Goal: Transaction & Acquisition: Subscribe to service/newsletter

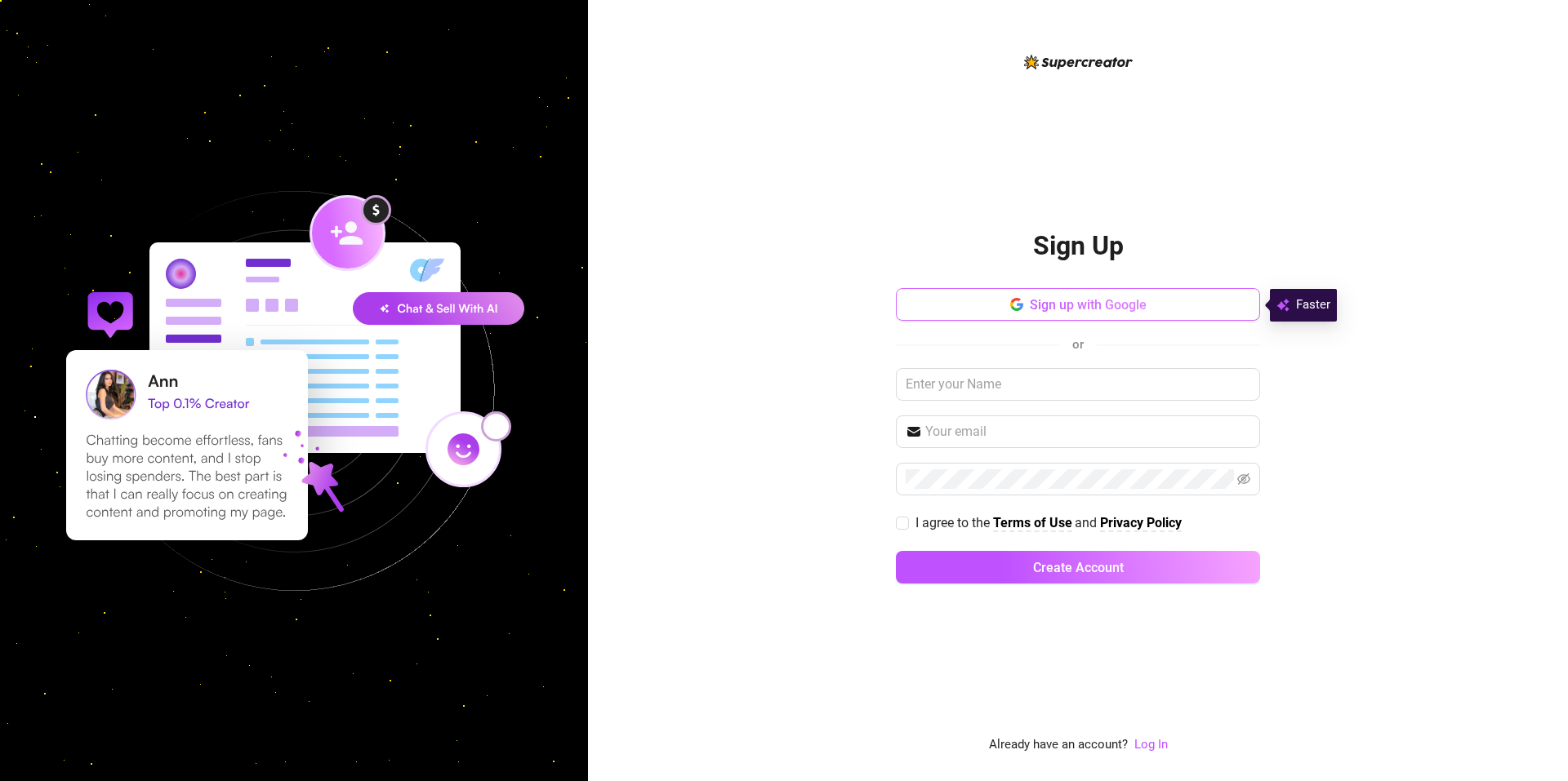
click at [1074, 306] on span "Sign up with Google" at bounding box center [1088, 304] width 117 height 15
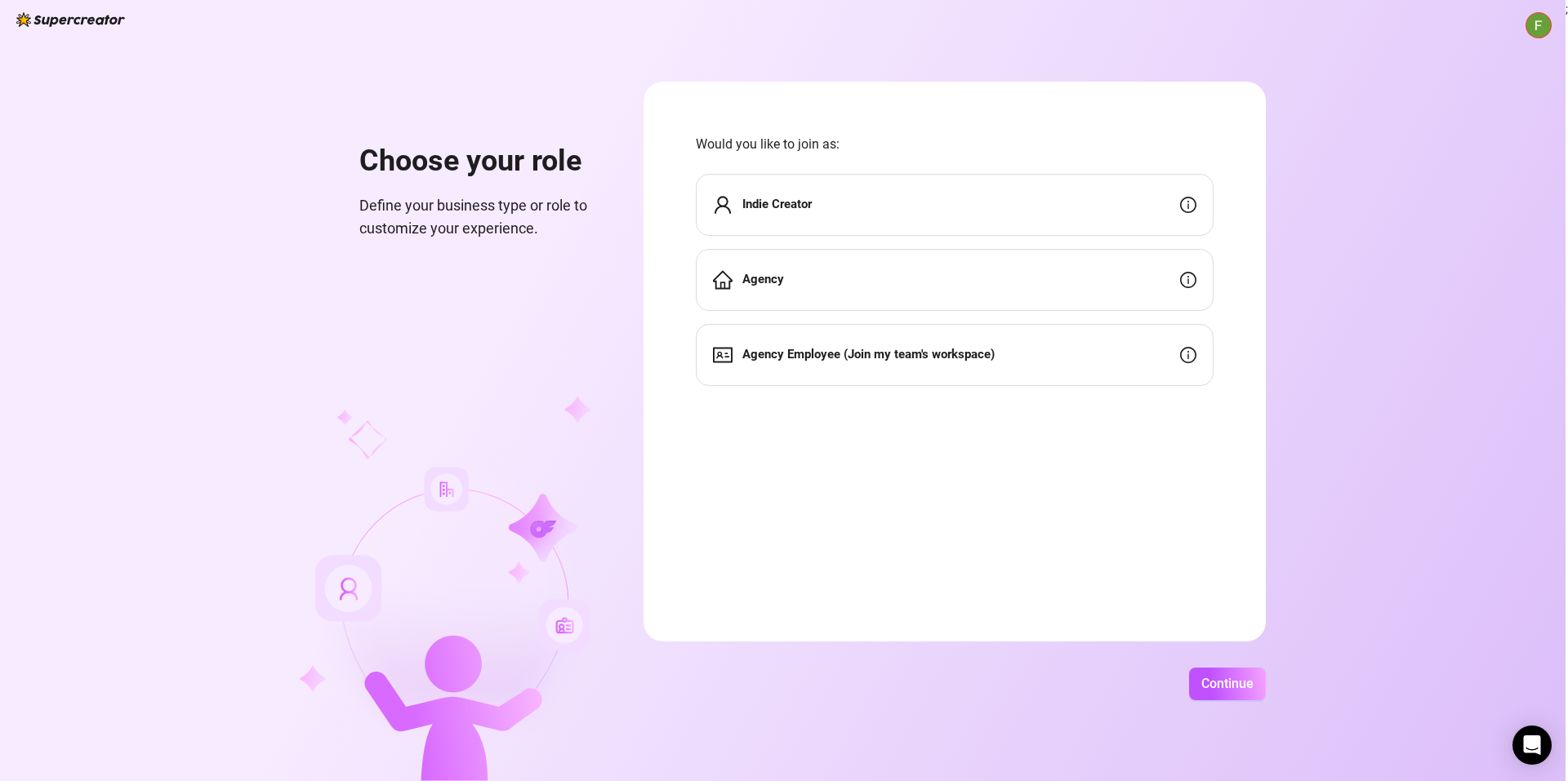
click at [865, 199] on div "Indie Creator" at bounding box center [954, 205] width 518 height 62
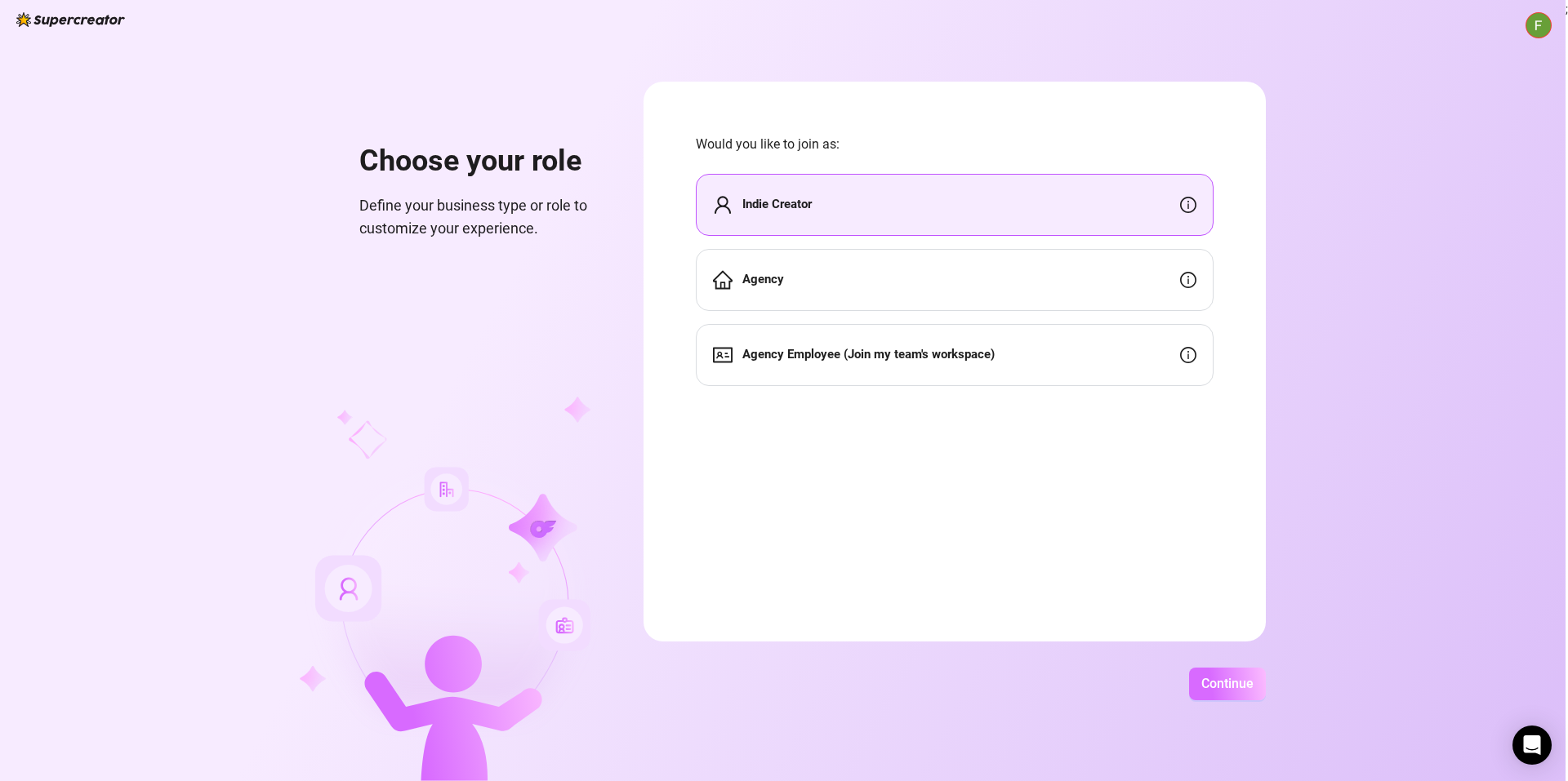
click at [1224, 682] on span "Continue" at bounding box center [1226, 684] width 52 height 15
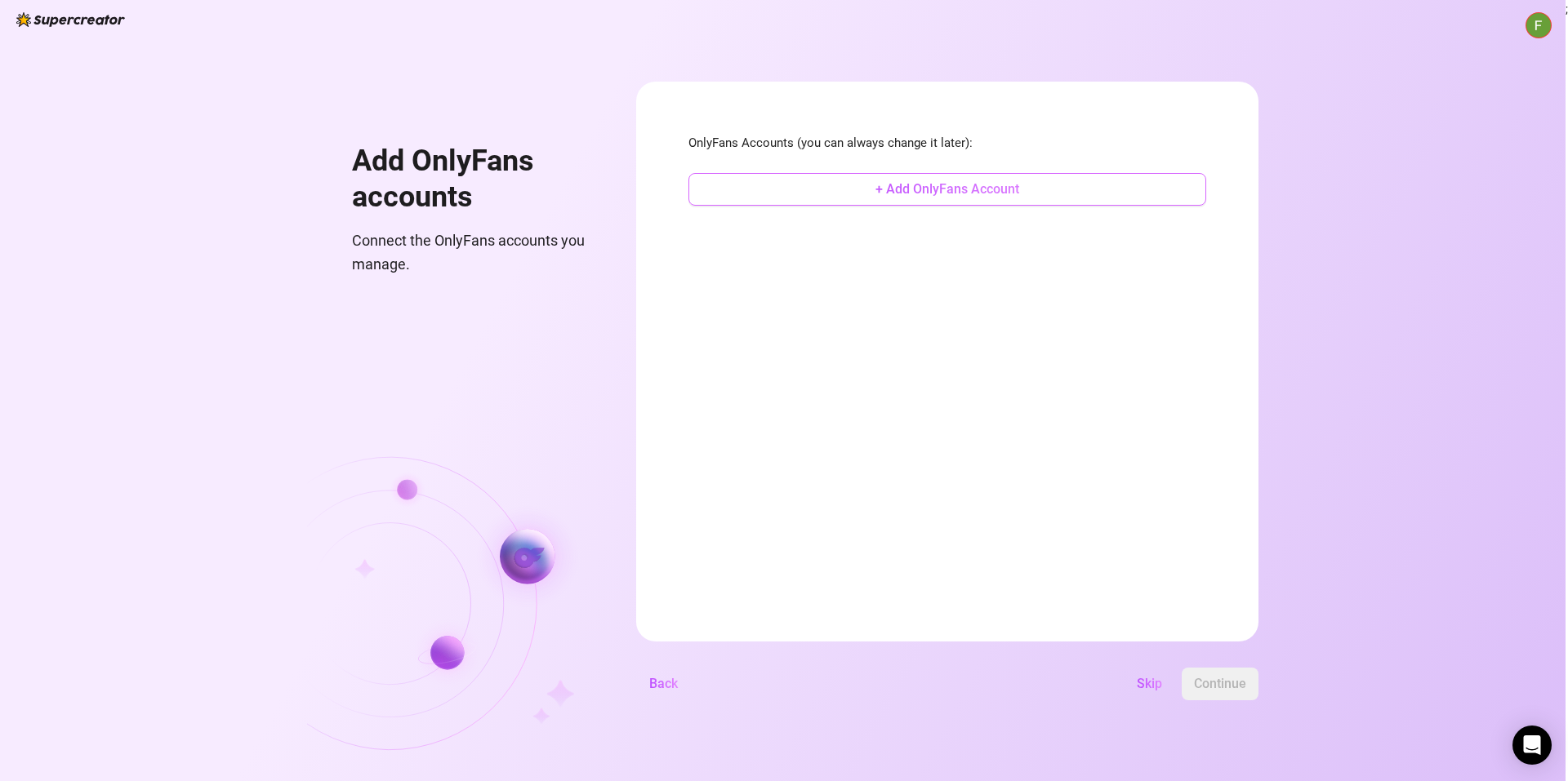
click at [945, 189] on span "+ Add OnlyFans Account" at bounding box center [947, 189] width 144 height 15
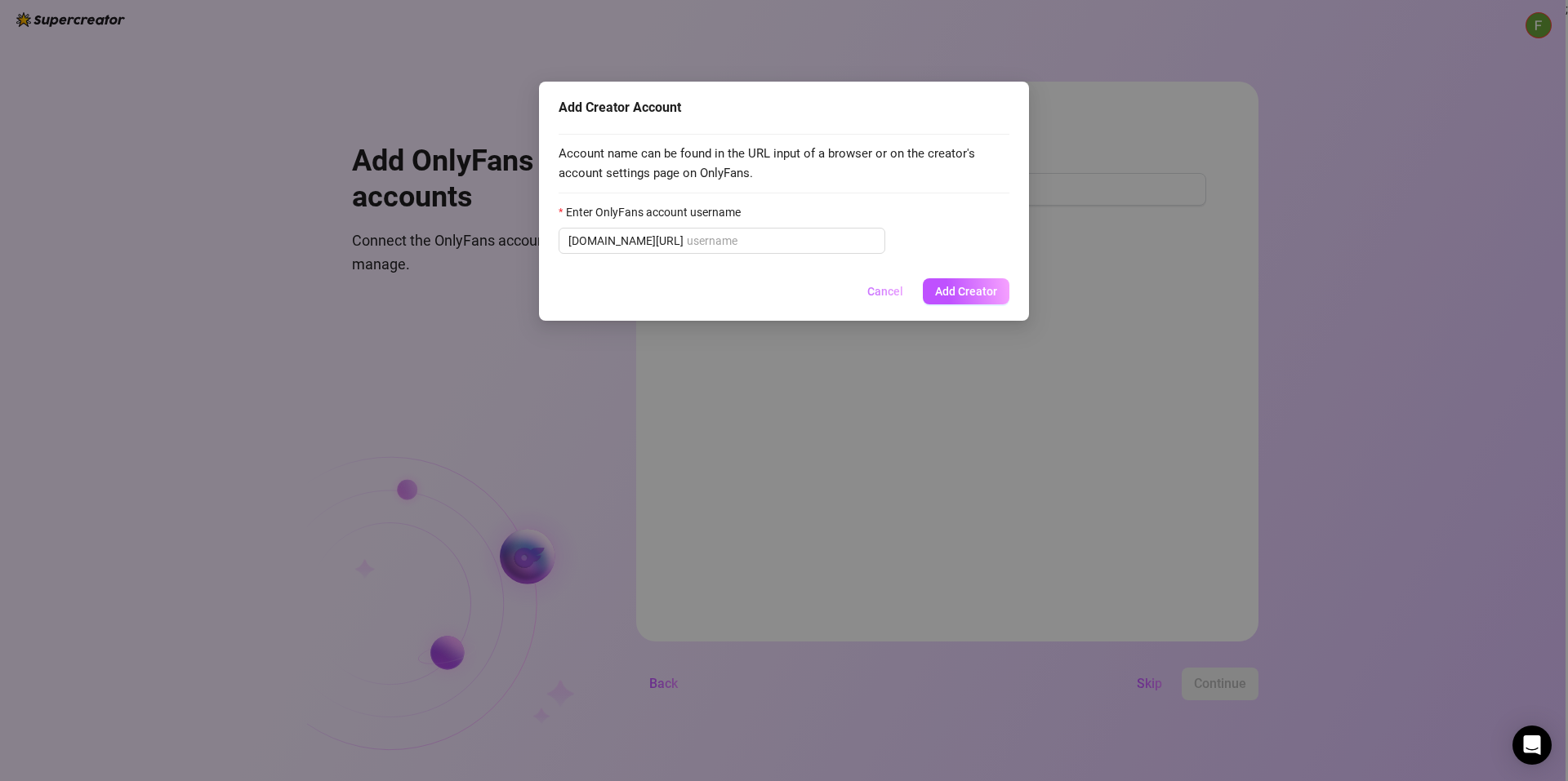
click at [885, 291] on span "Cancel" at bounding box center [885, 292] width 36 height 13
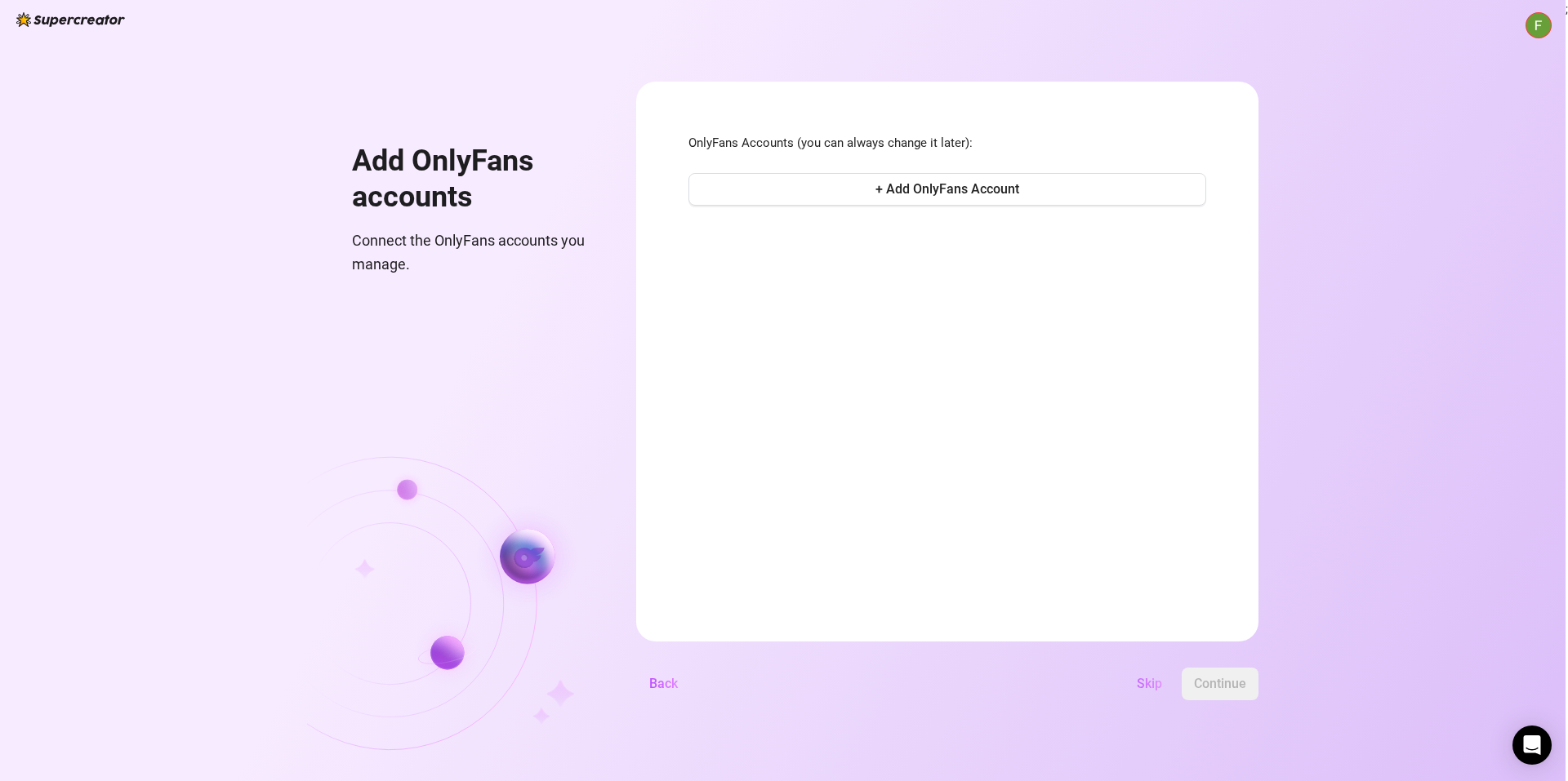
click at [1140, 686] on span "Skip" at bounding box center [1149, 684] width 26 height 15
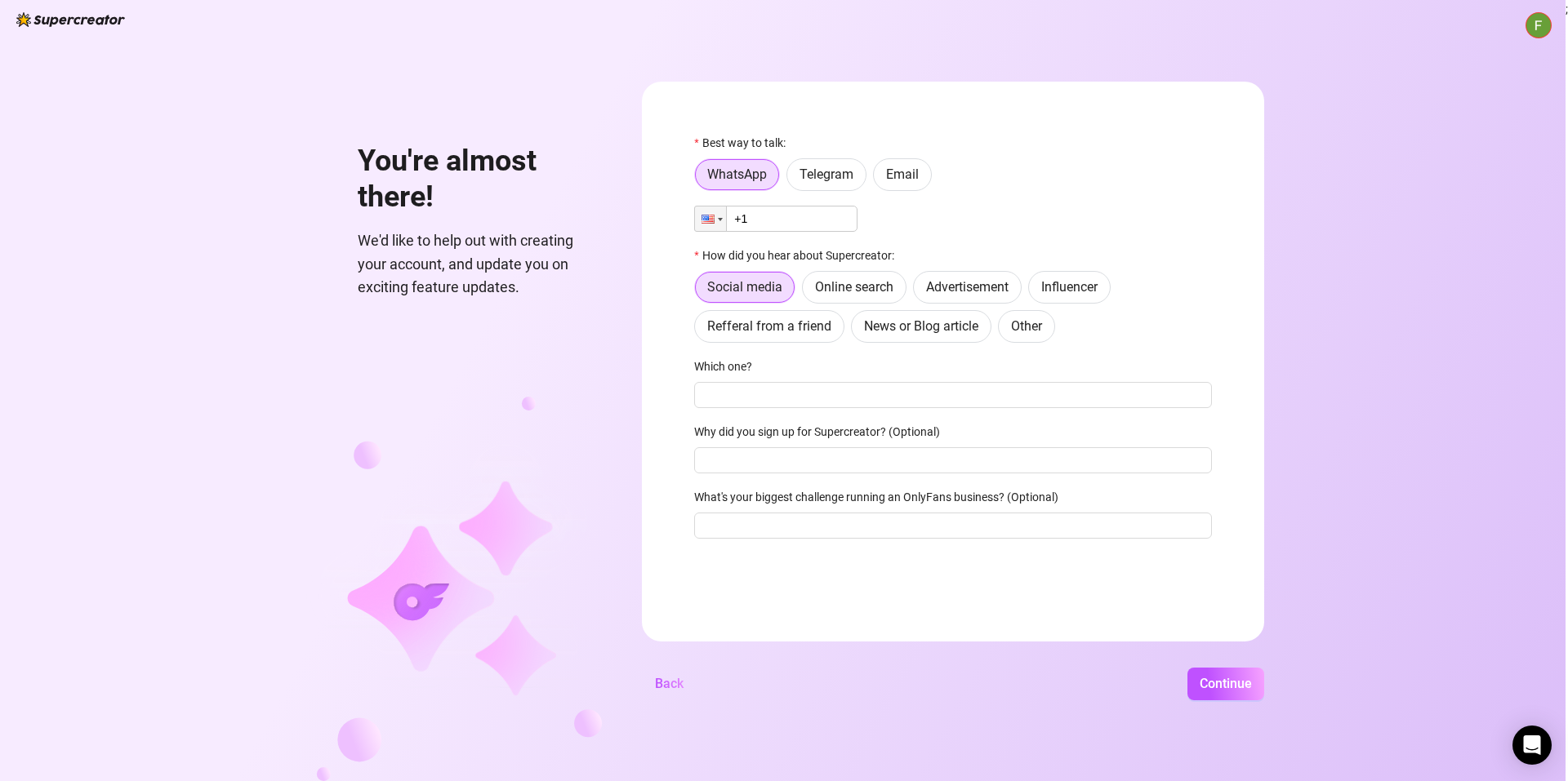
click at [764, 222] on input "+1" at bounding box center [775, 218] width 164 height 26
click at [712, 216] on div at bounding box center [708, 219] width 13 height 9
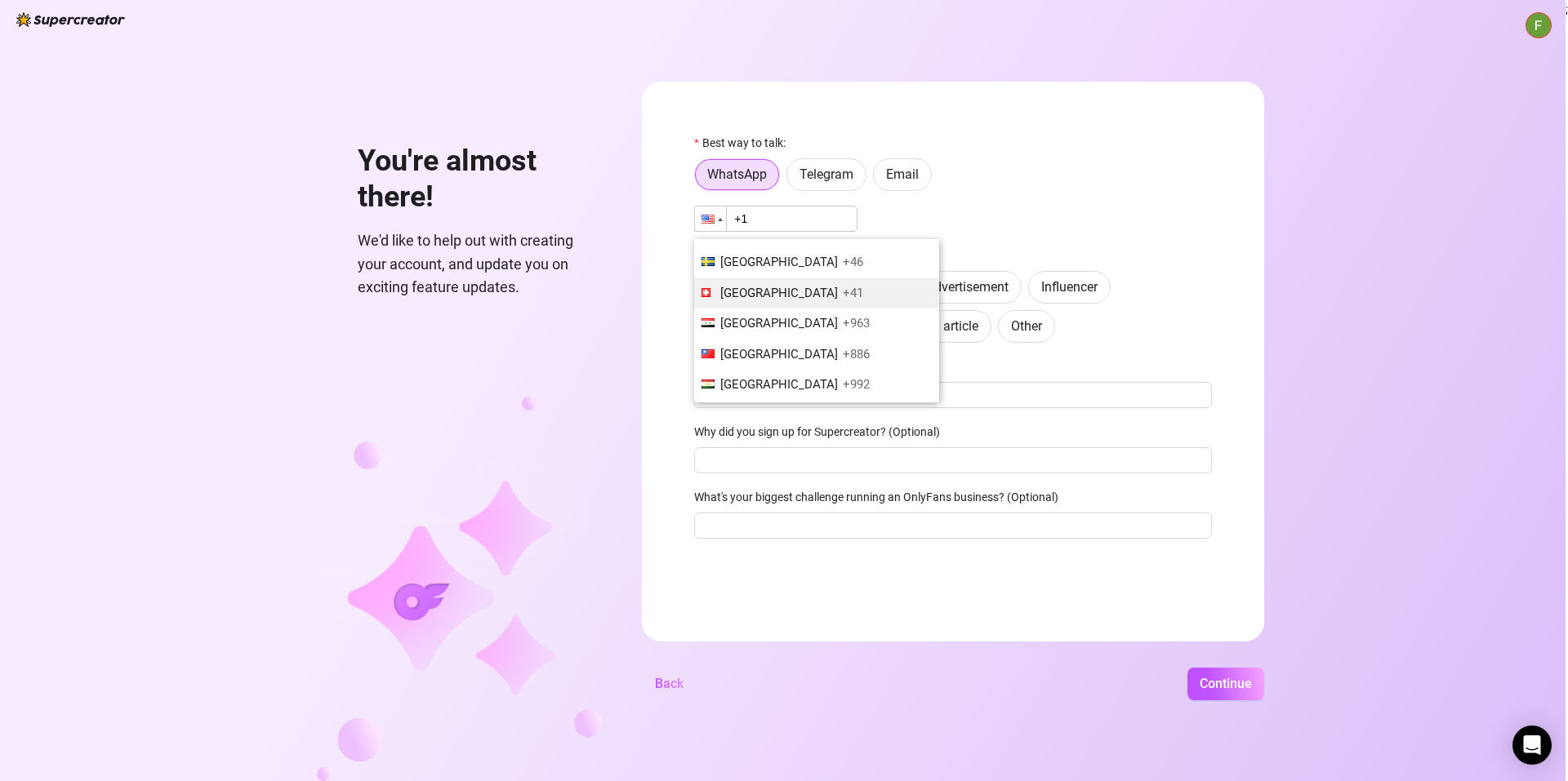
scroll to position [5633, 0]
click at [843, 299] on span "+46" at bounding box center [853, 291] width 20 height 14
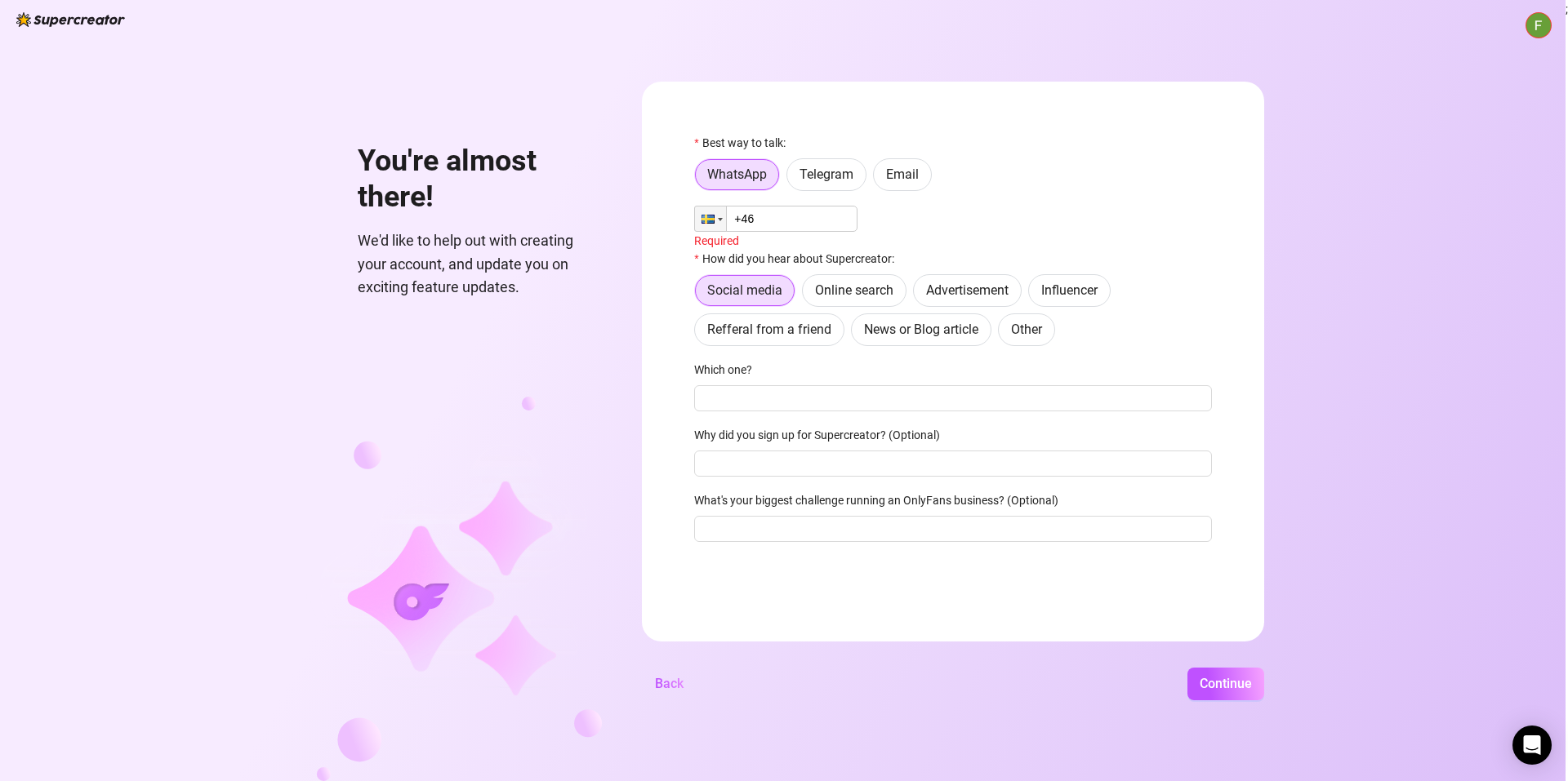
click at [798, 216] on input "+46" at bounding box center [775, 218] width 164 height 26
click at [765, 218] on input "+46 (070) 259-706" at bounding box center [775, 218] width 164 height 26
click at [830, 220] on input "+46 (702) 597-06" at bounding box center [775, 218] width 164 height 26
type input "+46 (702) 597-063"
click at [797, 400] on input "Which one?" at bounding box center [952, 395] width 518 height 26
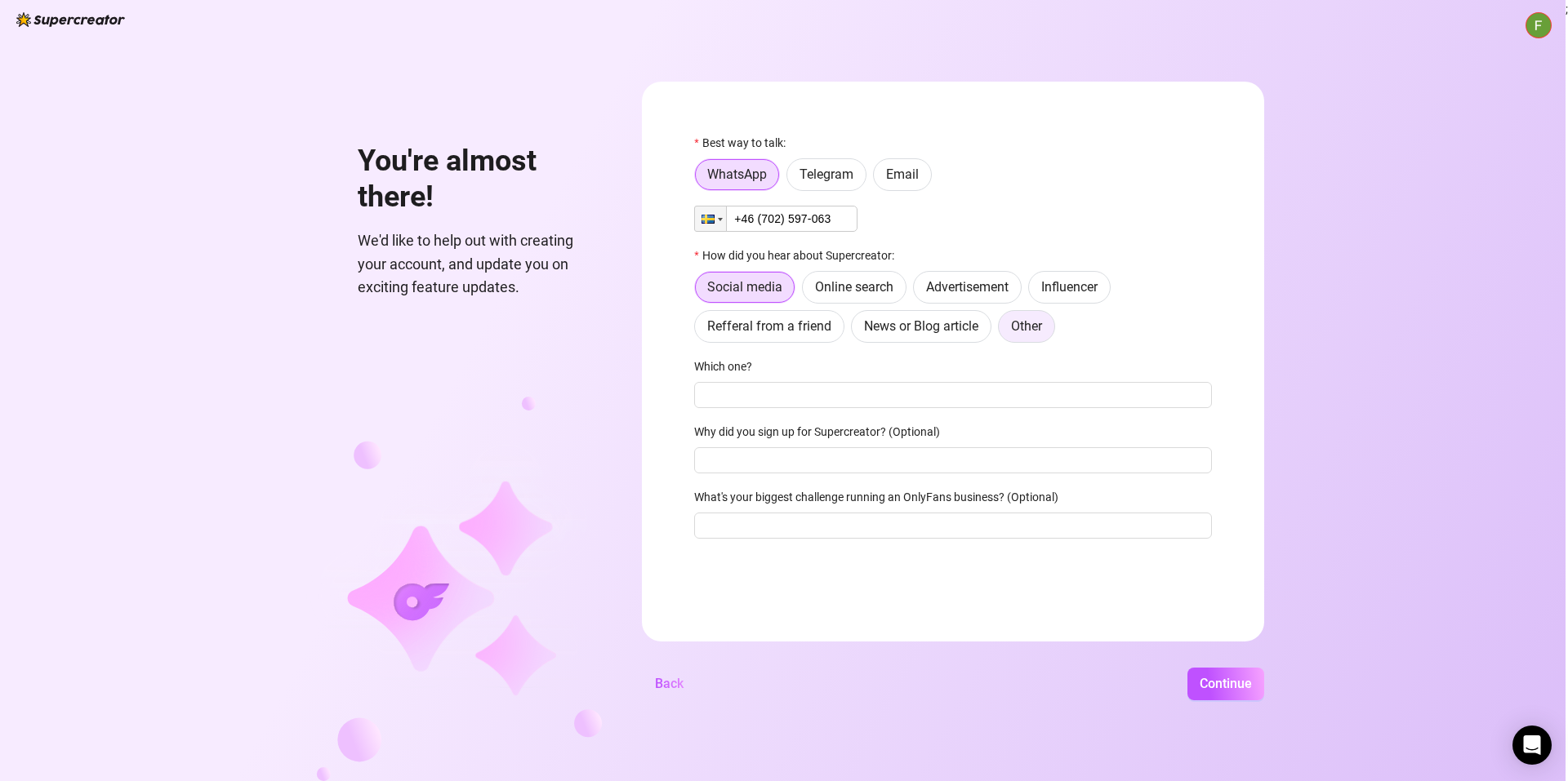
click at [1028, 336] on label "Other" at bounding box center [1027, 326] width 57 height 32
click at [1003, 331] on input "Other" at bounding box center [1003, 331] width 0 height 0
click at [826, 397] on input "Where then? We're curious 🍿" at bounding box center [952, 395] width 518 height 26
type input "My mind"
click at [1222, 689] on span "Continue" at bounding box center [1225, 684] width 52 height 15
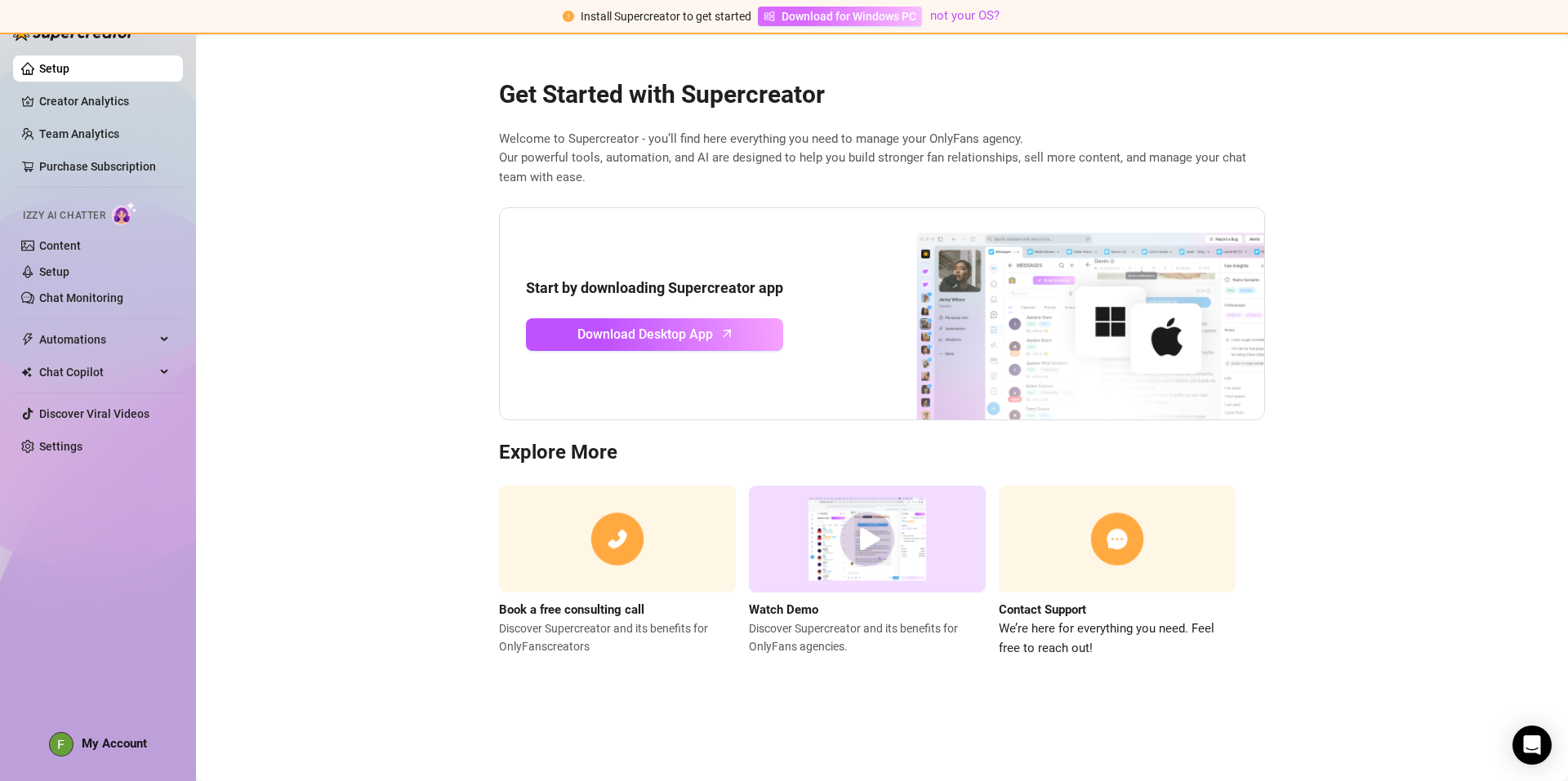
click at [872, 16] on span "Download for Windows PC" at bounding box center [849, 16] width 135 height 18
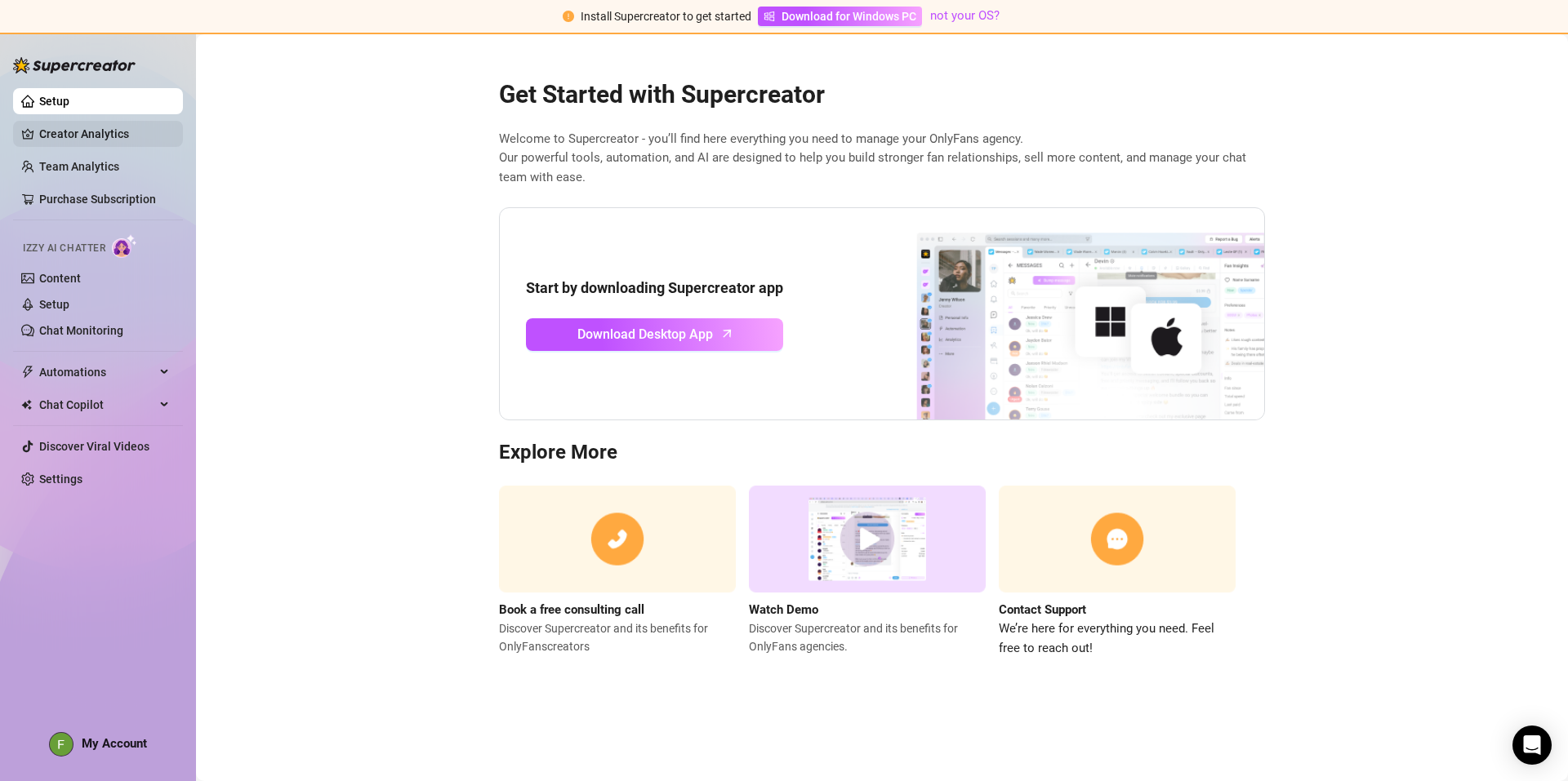
click at [116, 141] on link "Creator Analytics" at bounding box center [104, 133] width 130 height 26
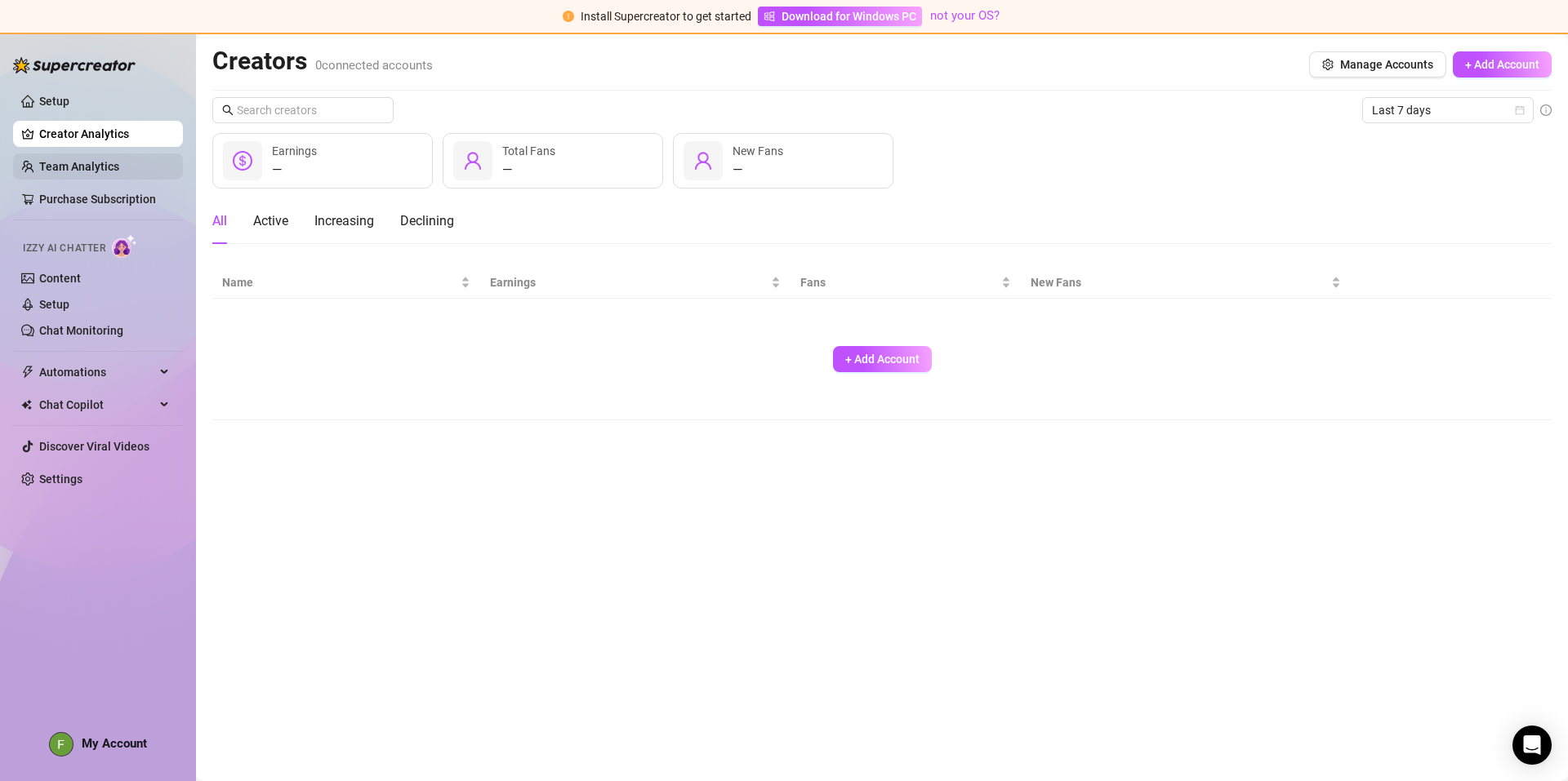
click at [116, 164] on link "Team Analytics" at bounding box center [79, 166] width 80 height 13
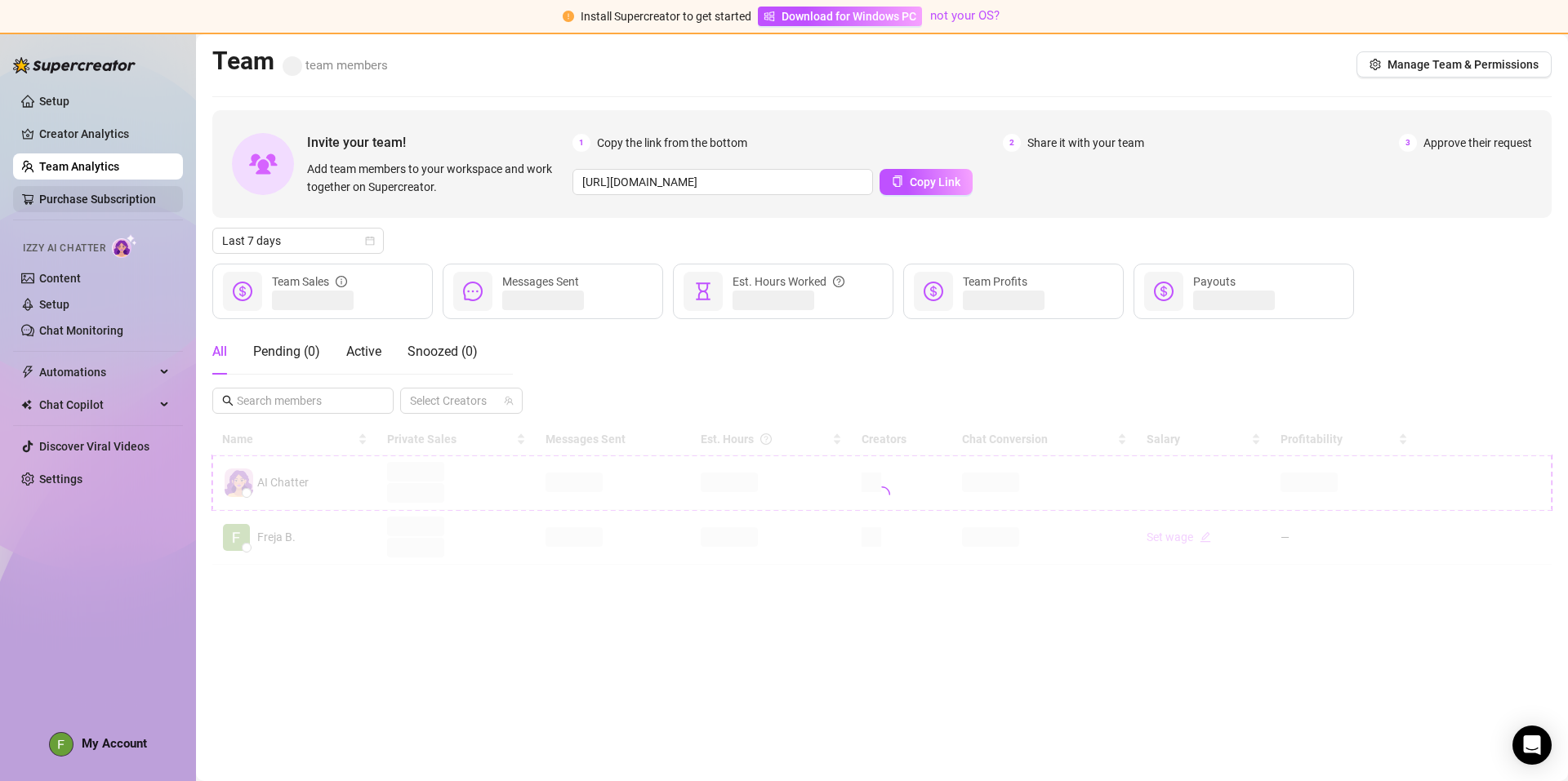
click at [104, 199] on link "Purchase Subscription" at bounding box center [97, 200] width 117 height 13
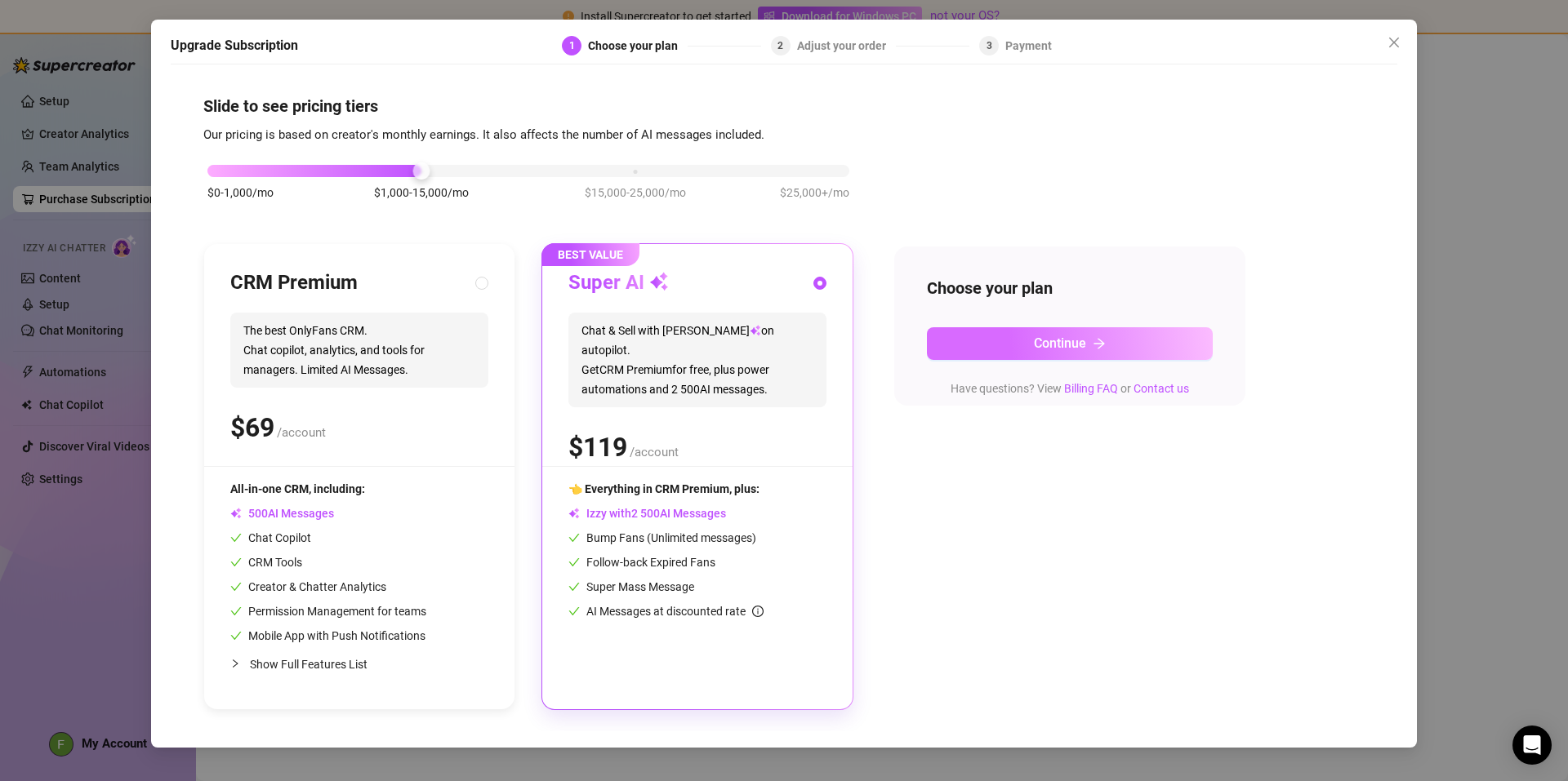
click at [1081, 337] on span "Continue" at bounding box center [1059, 343] width 52 height 15
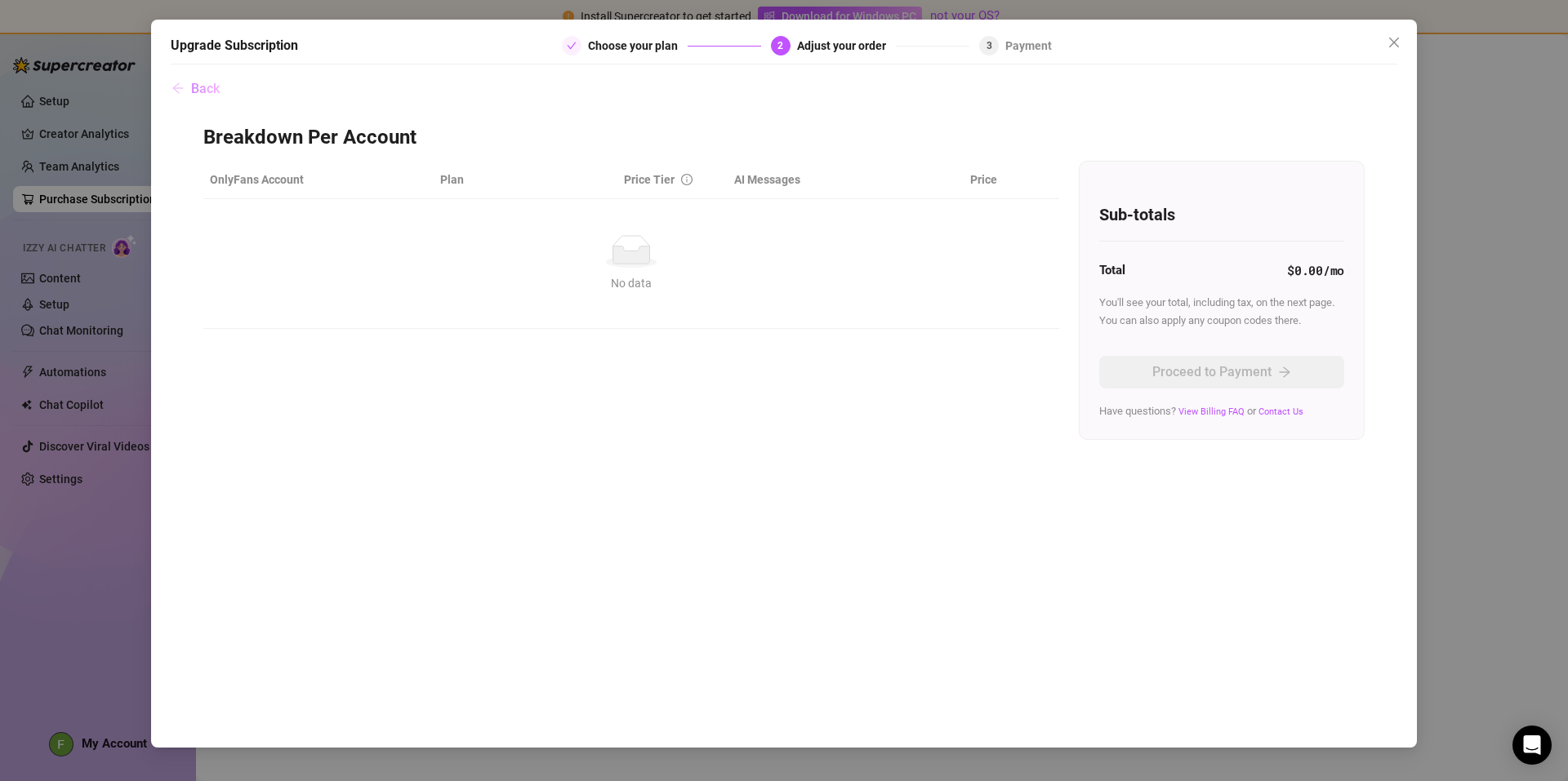
click at [205, 89] on span "Back" at bounding box center [206, 88] width 29 height 15
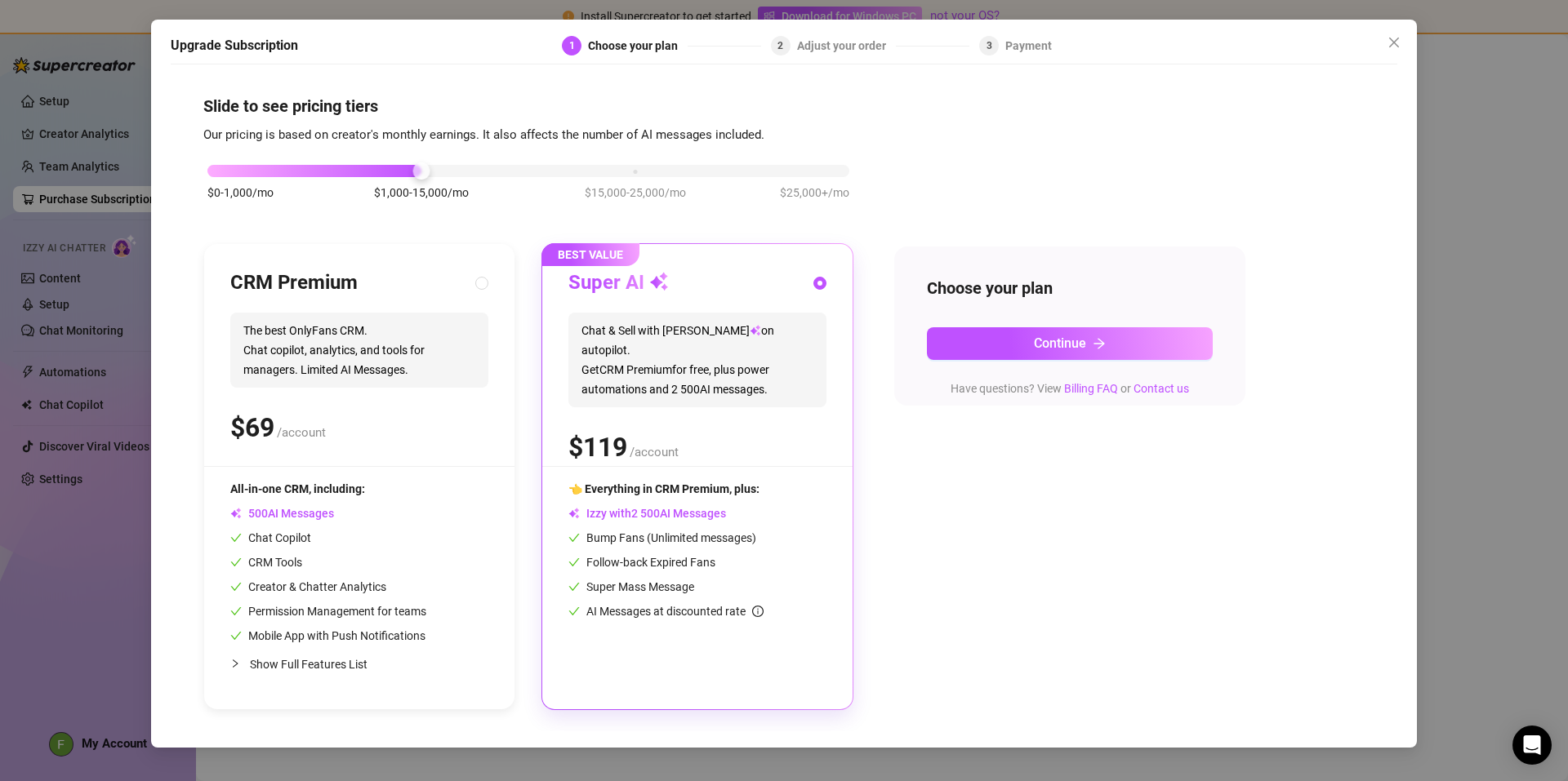
click at [314, 158] on div "$0-1,000/mo $1,000-15,000/mo $15,000-25,000/mo $25,000+/mo" at bounding box center [528, 190] width 650 height 92
drag, startPoint x: 308, startPoint y: 172, endPoint x: 279, endPoint y: 175, distance: 29.2
click at [271, 171] on div "$0-1,000/mo $1,000-15,000/mo $15,000-25,000/mo $25,000+/mo" at bounding box center [528, 166] width 642 height 10
click at [279, 175] on div at bounding box center [528, 170] width 642 height 12
drag, startPoint x: 212, startPoint y: 169, endPoint x: 347, endPoint y: 176, distance: 135.2
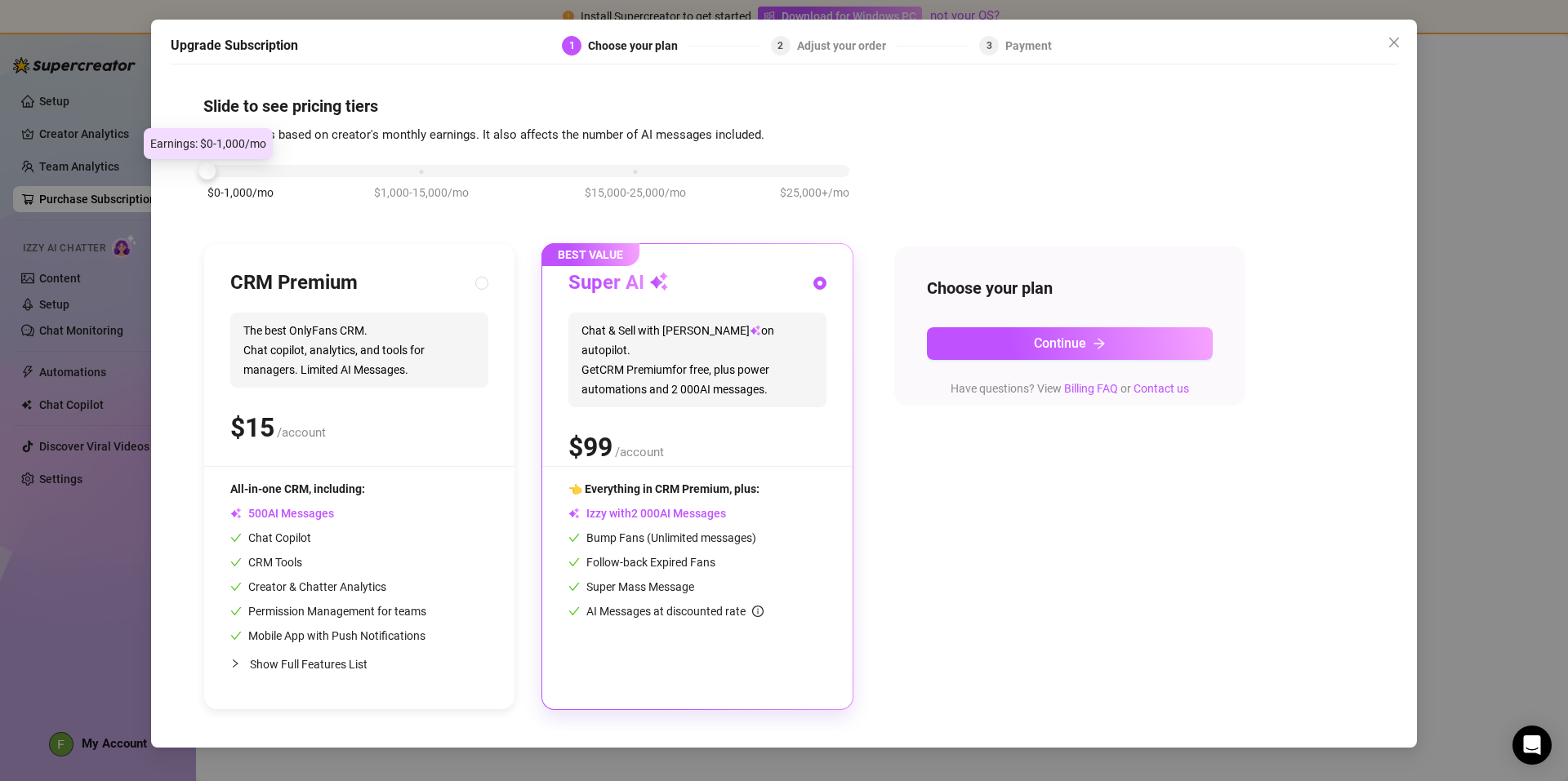
click at [338, 171] on div "$0-1,000/mo $1,000-15,000/mo $15,000-25,000/mo $25,000+/mo" at bounding box center [528, 166] width 642 height 10
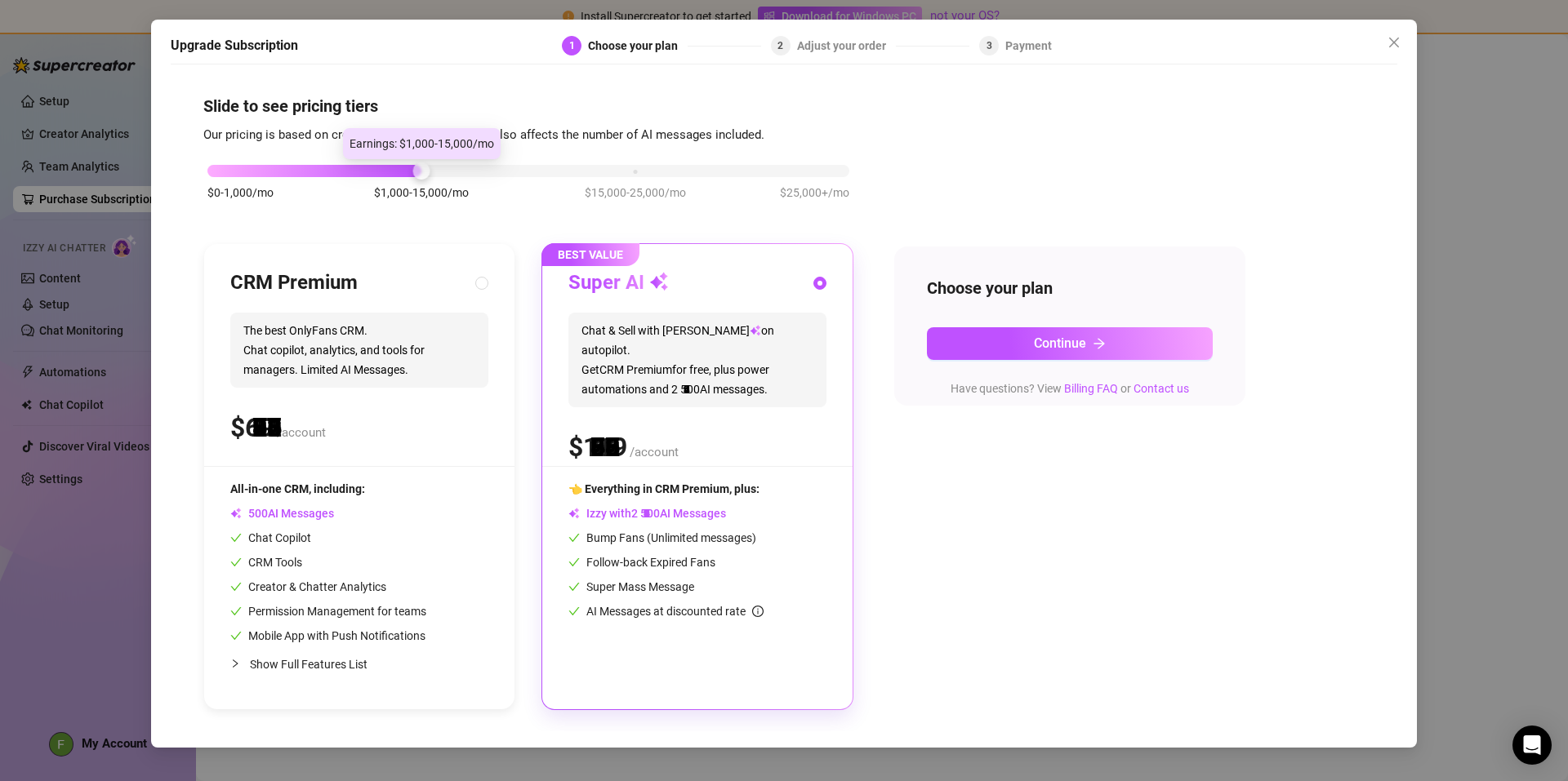
drag, startPoint x: 382, startPoint y: 170, endPoint x: 403, endPoint y: 171, distance: 21.0
click at [403, 171] on div at bounding box center [314, 170] width 214 height 12
drag, startPoint x: 419, startPoint y: 177, endPoint x: 262, endPoint y: 177, distance: 157.0
click at [288, 182] on div "$0-1,000/mo $1,000-15,000/mo $15,000-25,000/mo $25,000+/mo" at bounding box center [528, 190] width 650 height 92
click at [431, 332] on span "The best OnlyFans CRM. Chat copilot, analytics, and tools for managers. Limited…" at bounding box center [359, 350] width 258 height 75
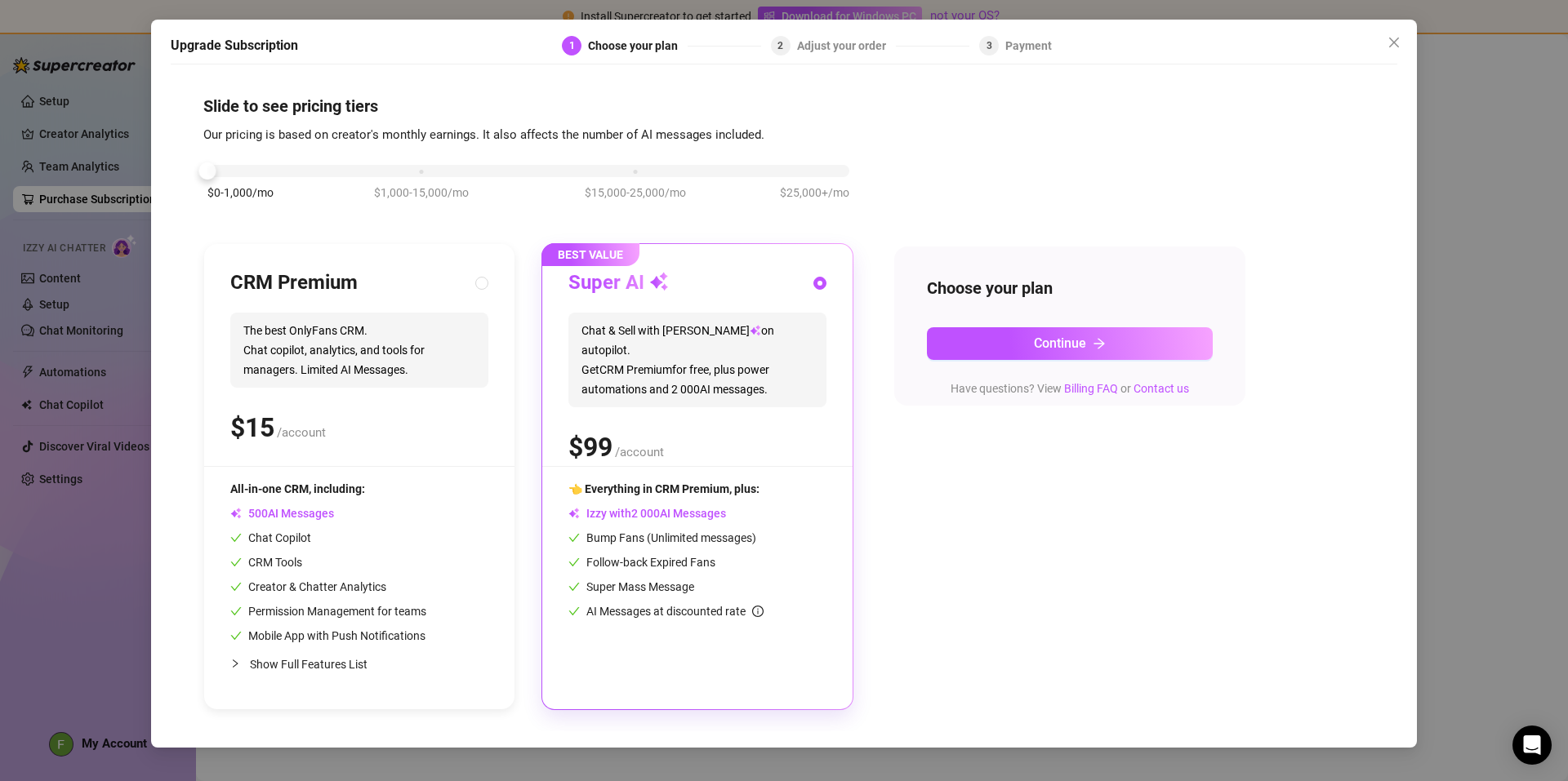
radio input "true"
radio input "false"
click at [1056, 353] on button "Continue" at bounding box center [1069, 343] width 285 height 32
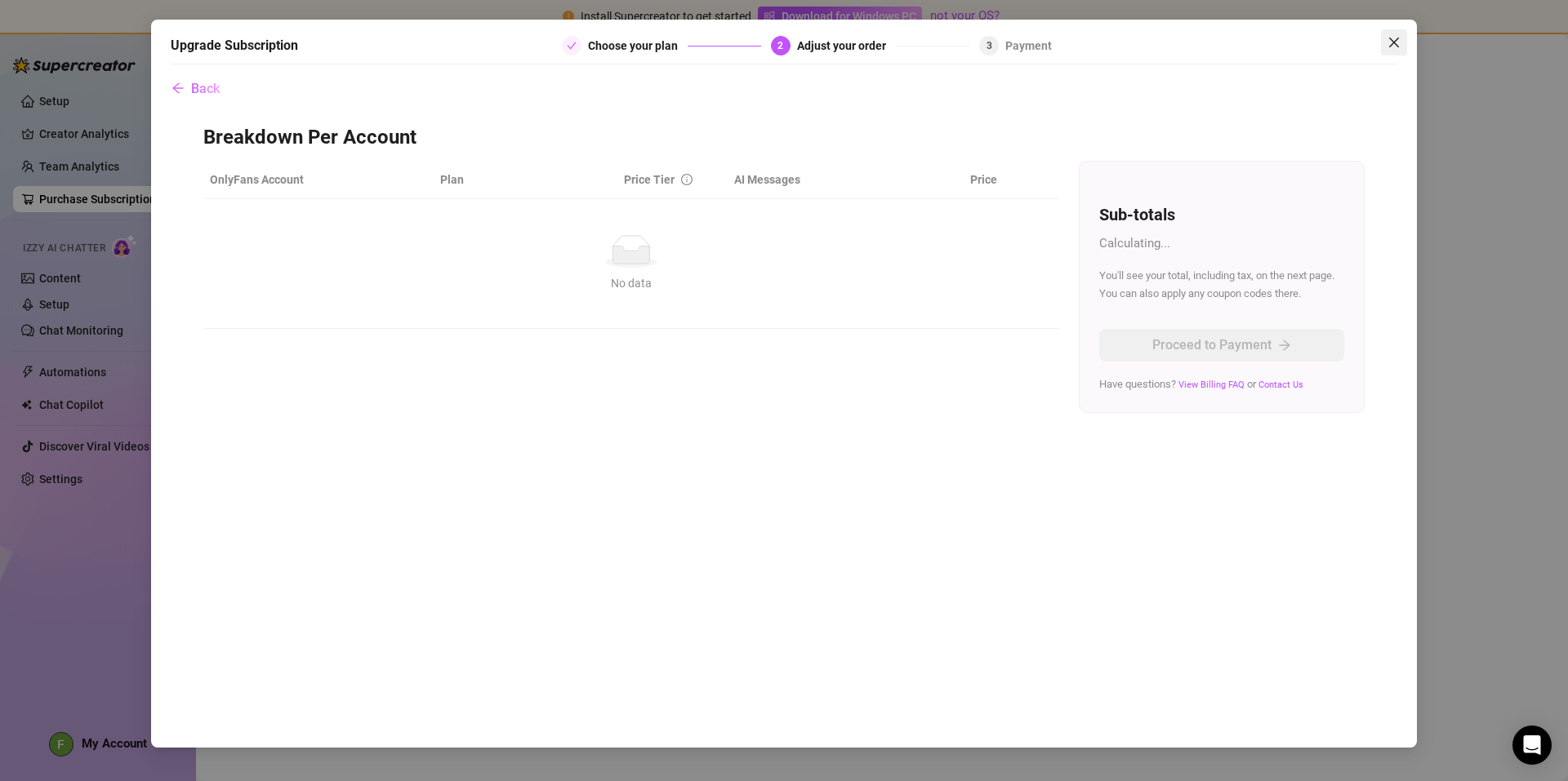
click at [1398, 41] on icon "close" at bounding box center [1394, 43] width 13 height 13
